Goal: Find contact information: Find contact information

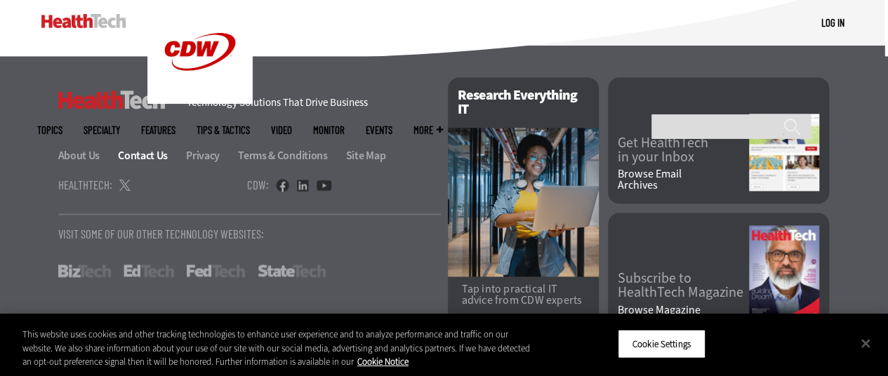
click at [132, 148] on link "Contact Us" at bounding box center [151, 155] width 66 height 15
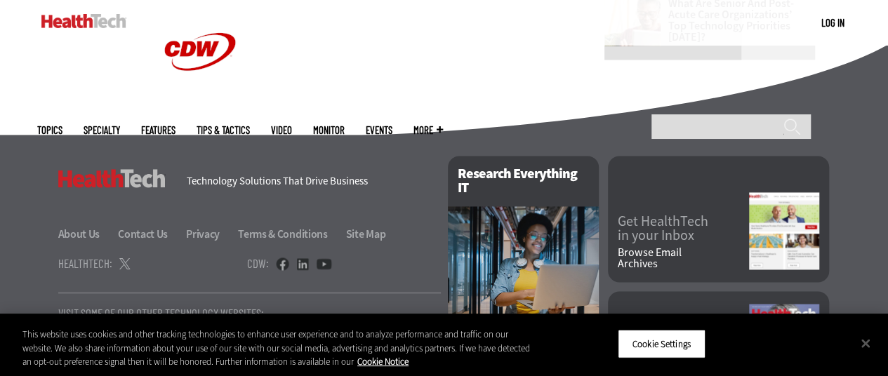
scroll to position [1131, 0]
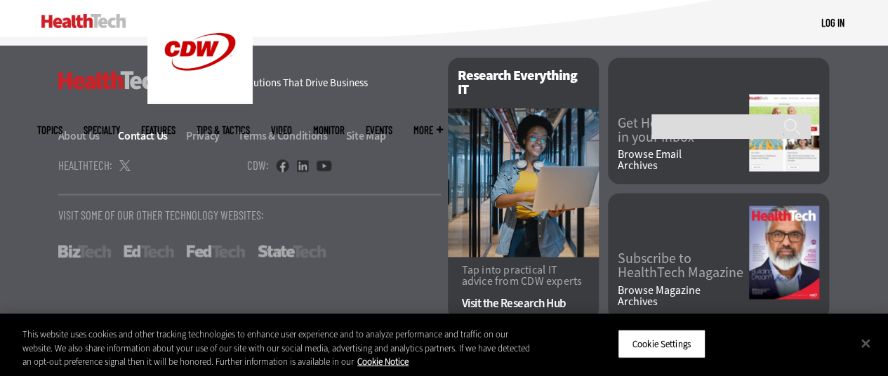
click at [157, 137] on link "Contact Us" at bounding box center [151, 136] width 66 height 15
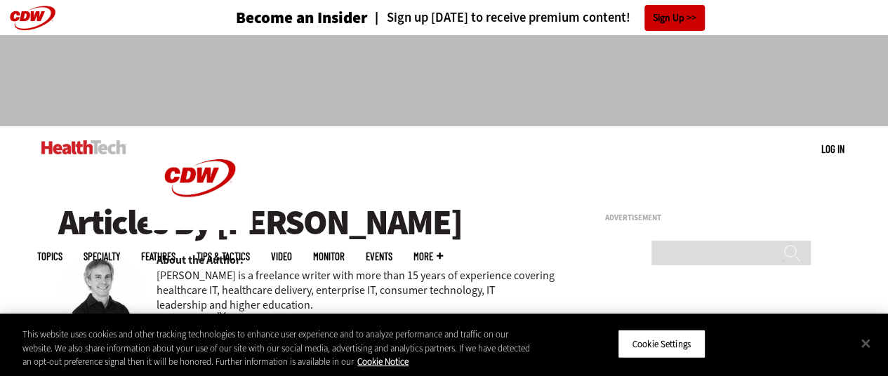
click at [464, 234] on ul "Topics Specialty Features Tips & Tactics Video MonITor Events More Search" at bounding box center [250, 257] width 427 height 46
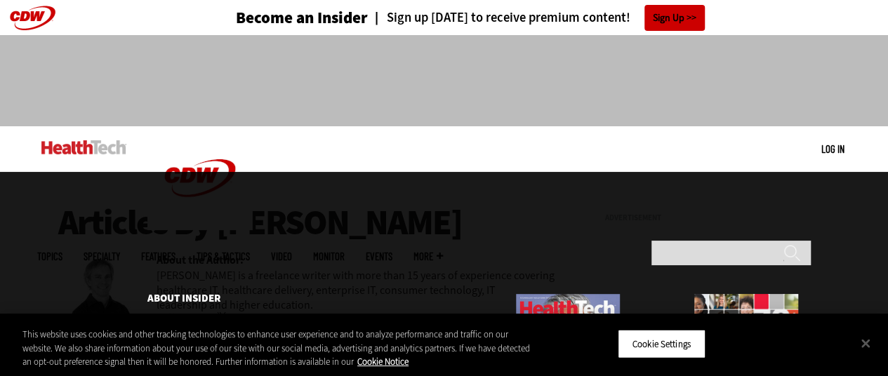
click at [443, 251] on span "More" at bounding box center [428, 256] width 29 height 11
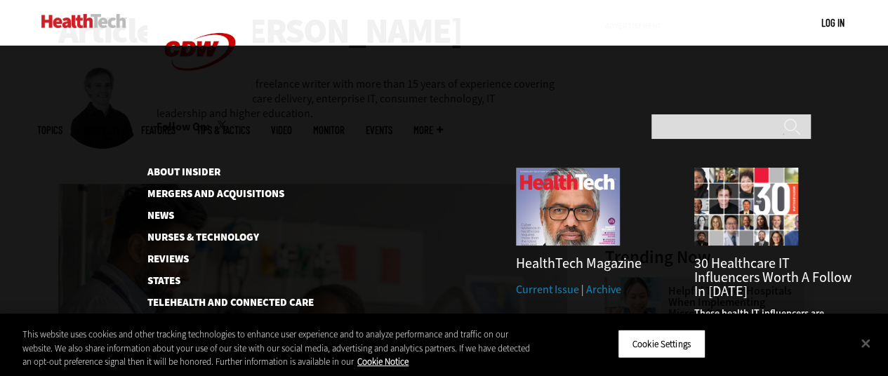
scroll to position [273, 0]
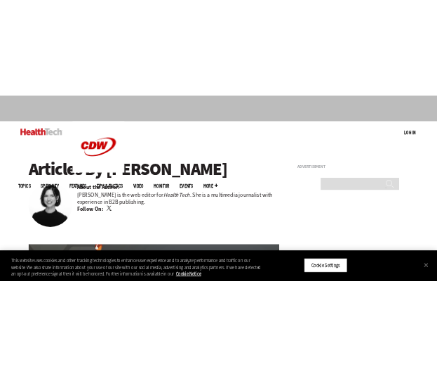
scroll to position [75, 0]
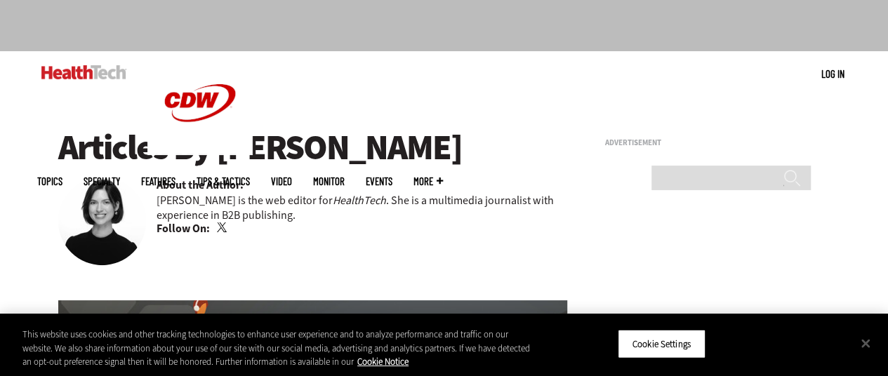
click at [560, 206] on p "Jordan Scott is the web editor for HealthTech . She is a multimedia journalist …" at bounding box center [363, 207] width 412 height 29
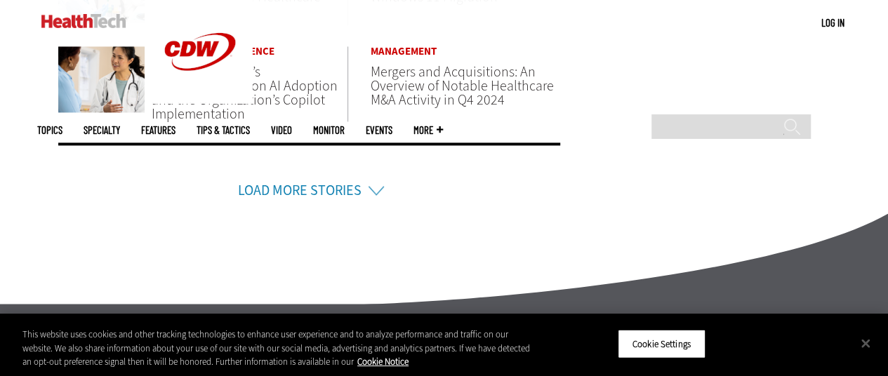
scroll to position [1395, 0]
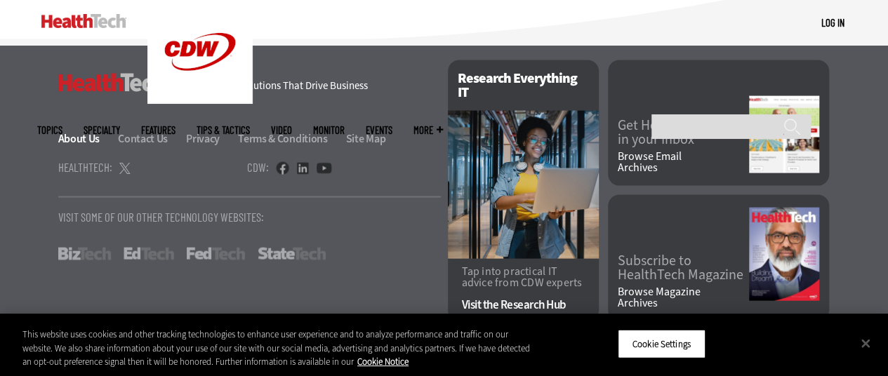
click at [77, 140] on link "About Us" at bounding box center [87, 138] width 58 height 15
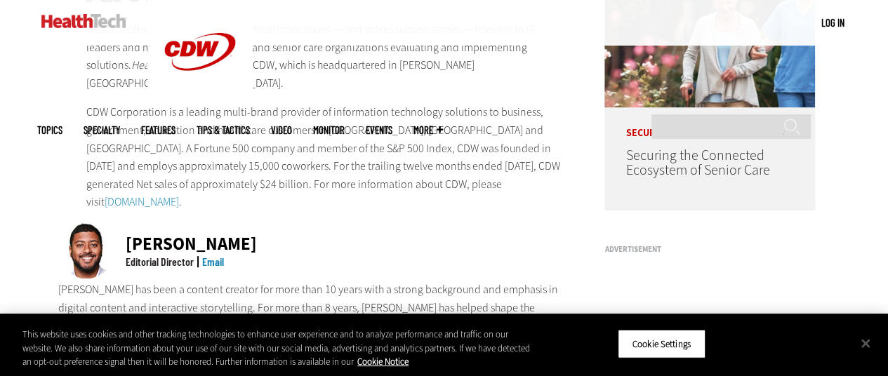
scroll to position [266, 0]
